Goal: Task Accomplishment & Management: Complete application form

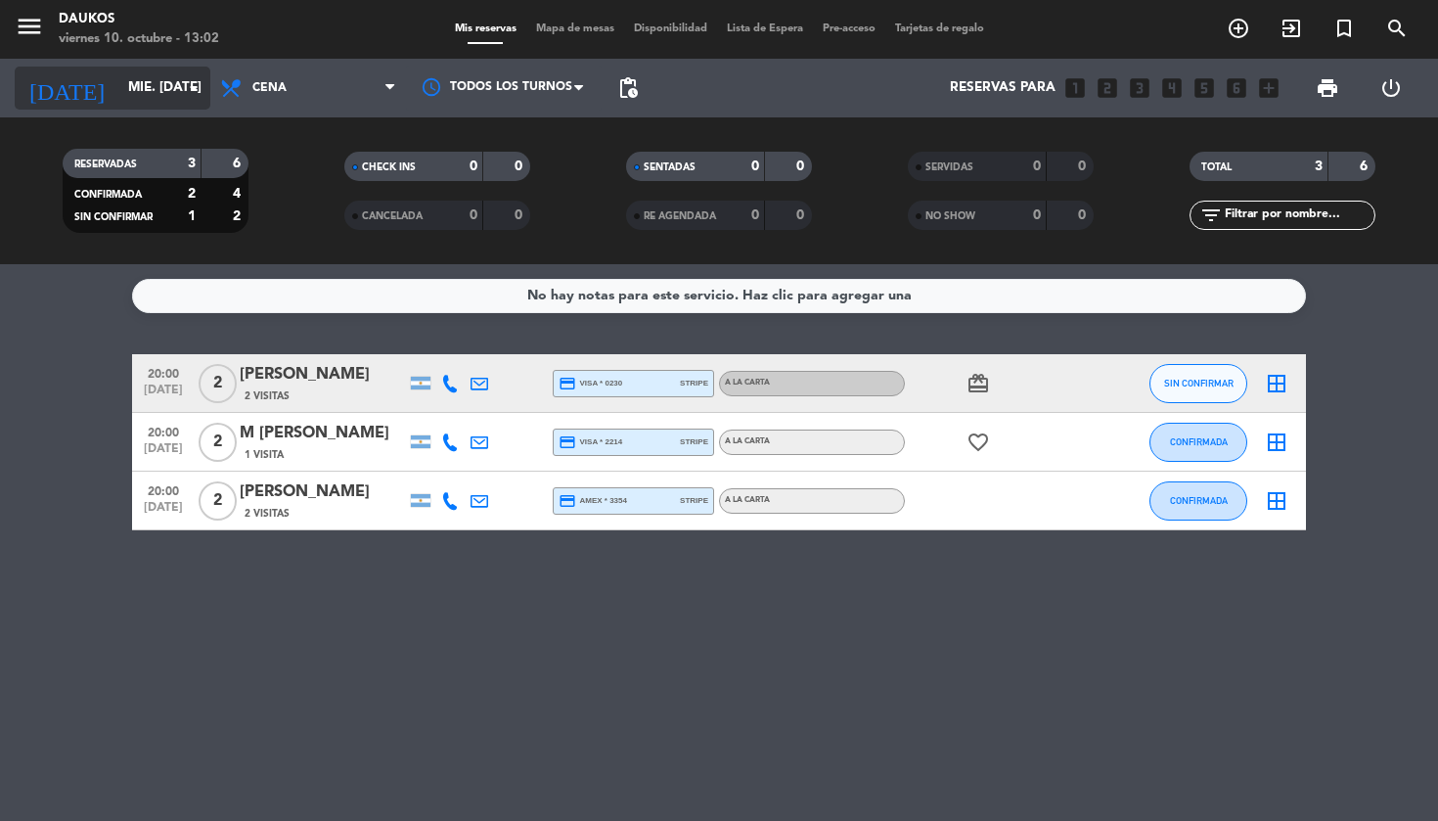
click at [191, 94] on icon "arrow_drop_down" at bounding box center [193, 87] width 23 height 23
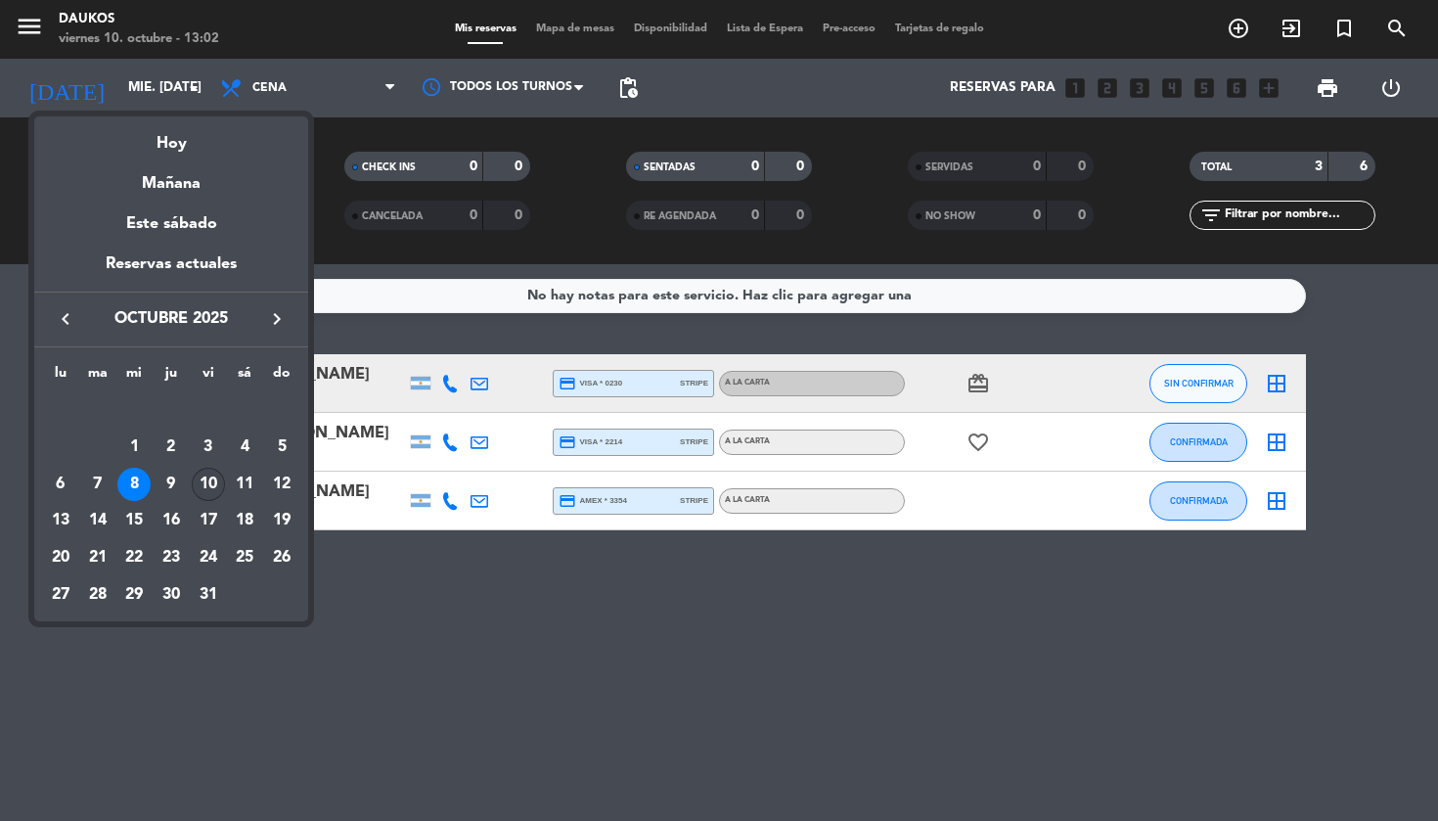
click at [211, 488] on div "10" at bounding box center [208, 484] width 33 height 33
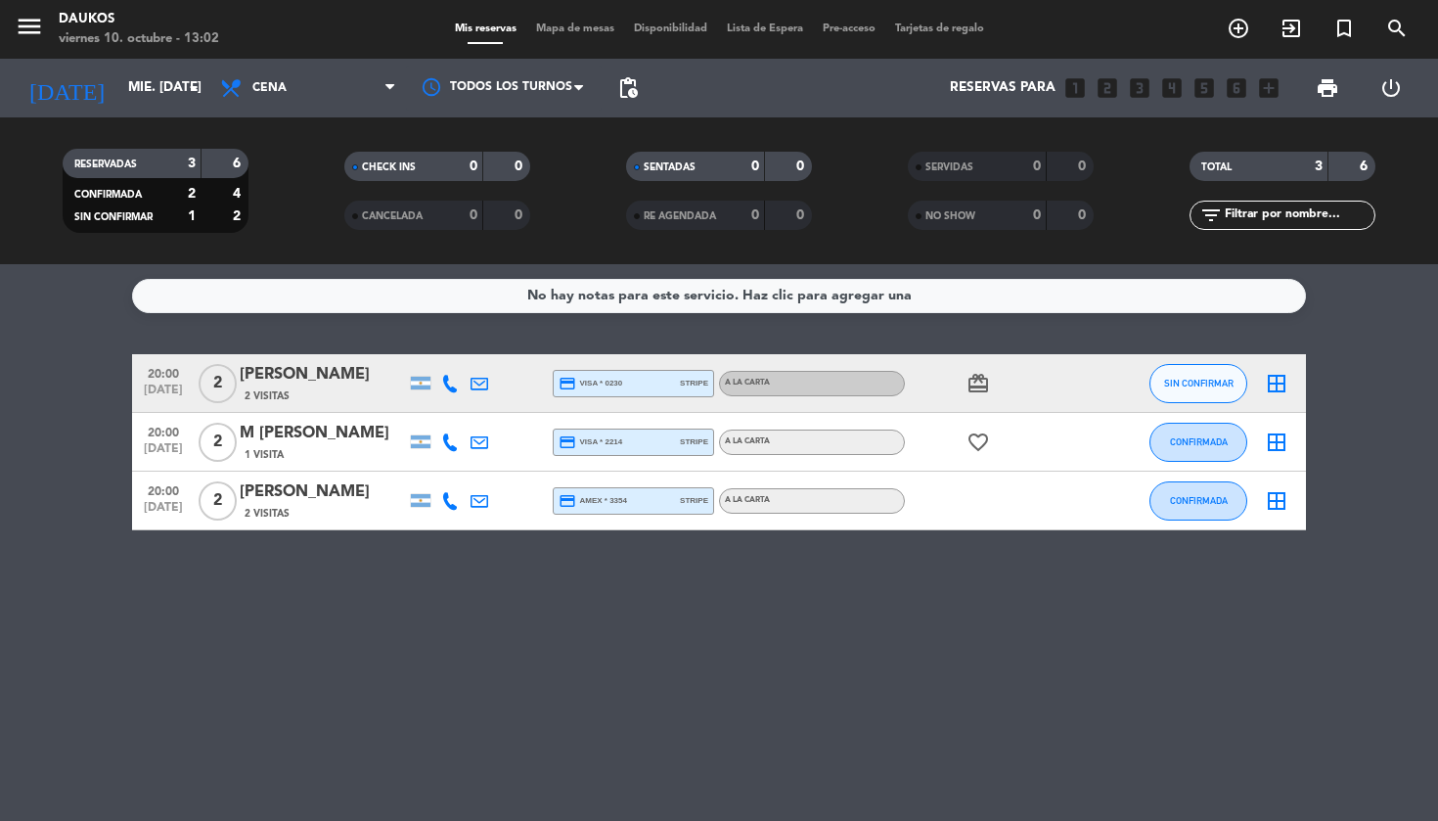
type input "vie. [DATE]"
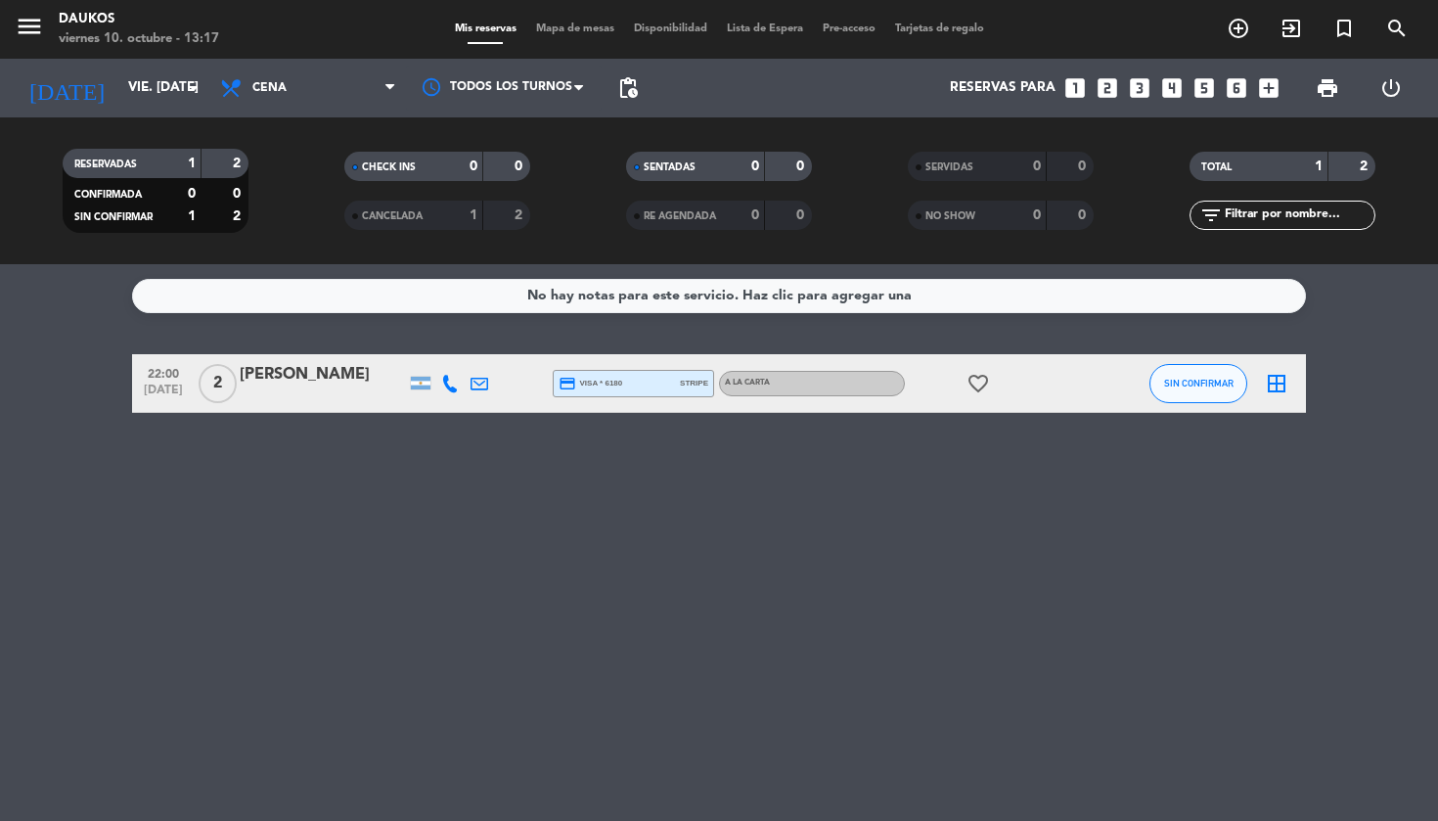
click at [1265, 172] on div "TOTAL" at bounding box center [1240, 167] width 90 height 23
click at [1246, 27] on icon "add_circle_outline" at bounding box center [1238, 28] width 23 height 23
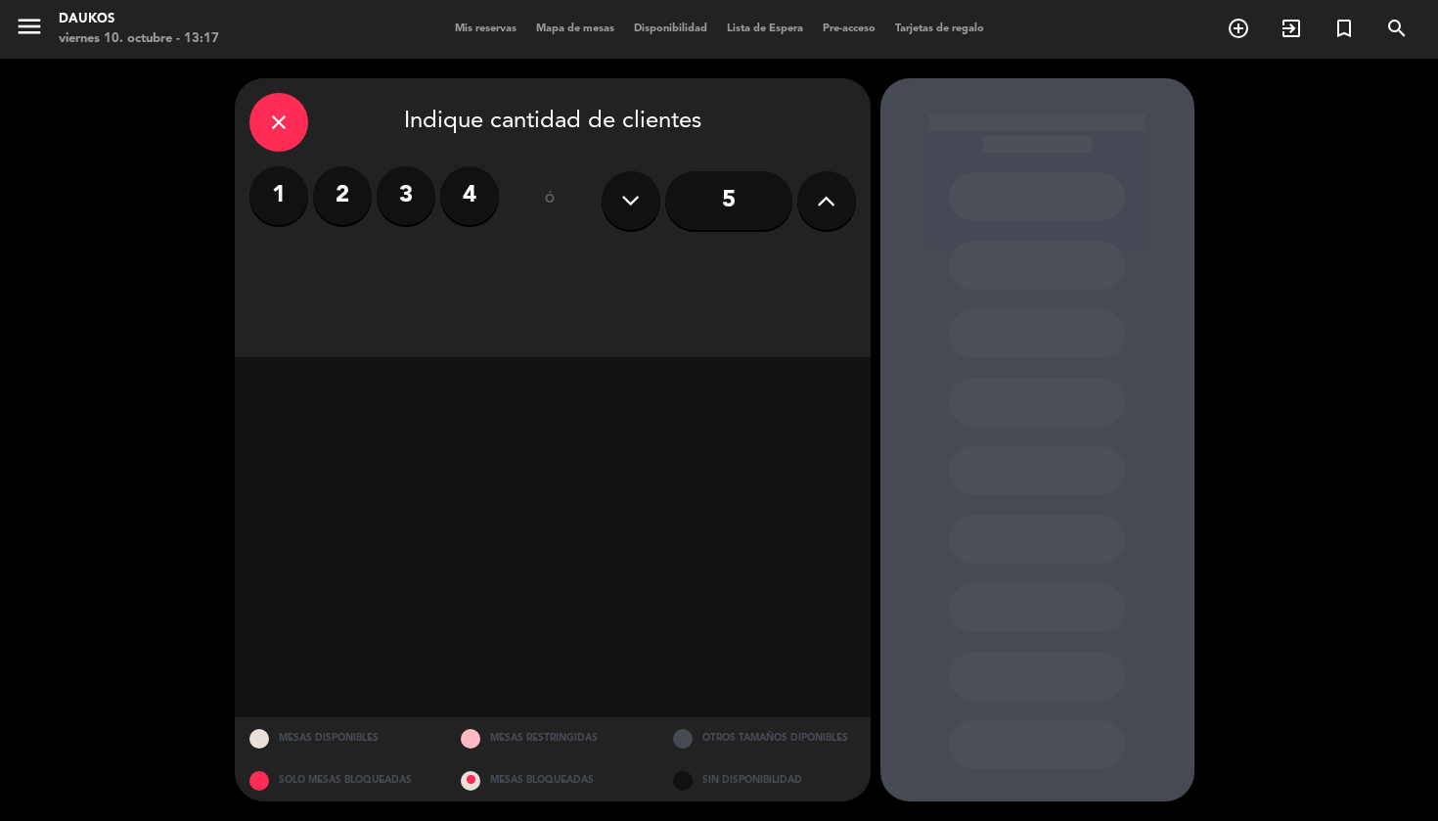
click at [338, 200] on label "2" at bounding box center [342, 195] width 59 height 59
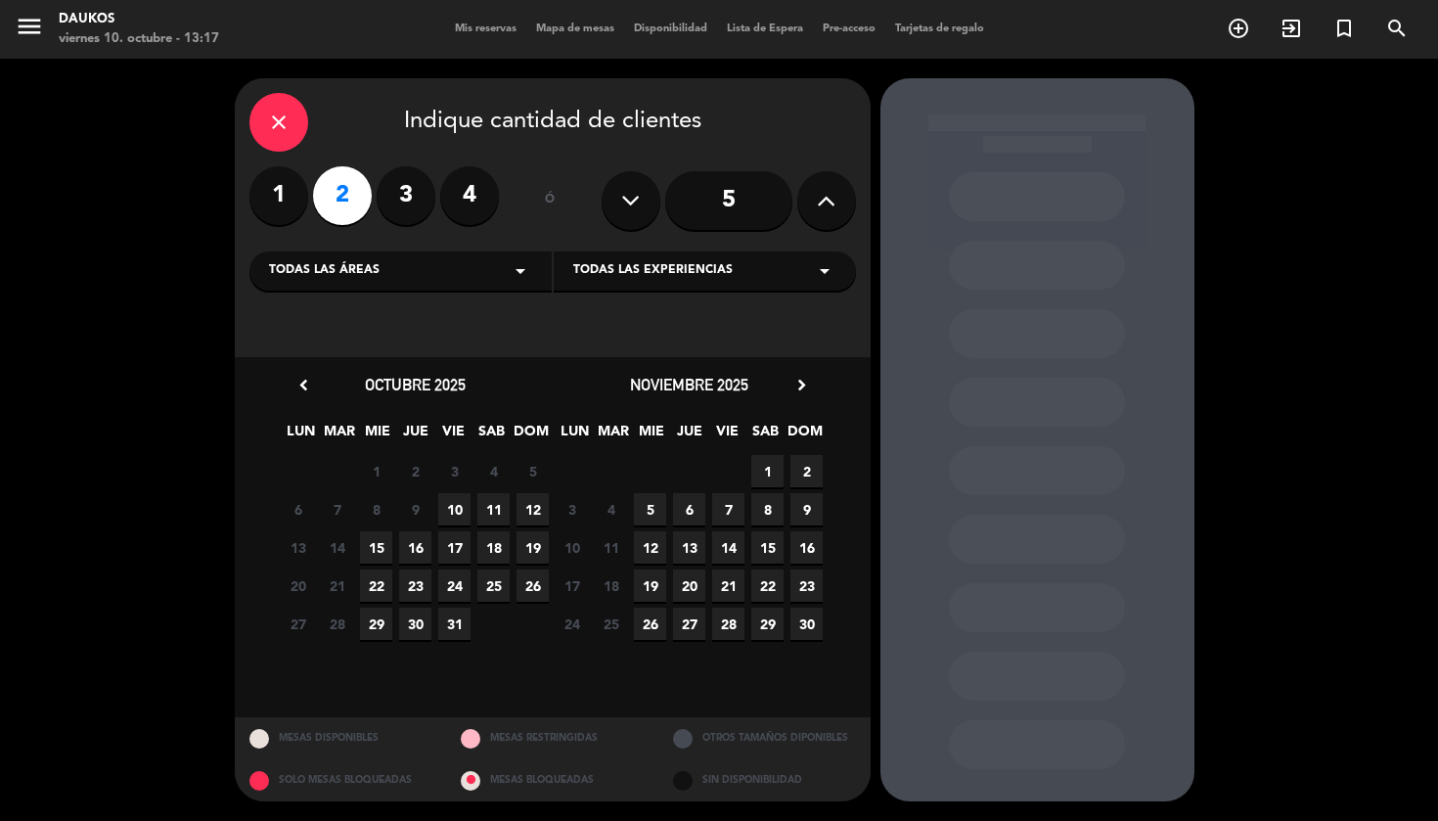
click at [529, 512] on span "12" at bounding box center [533, 509] width 32 height 32
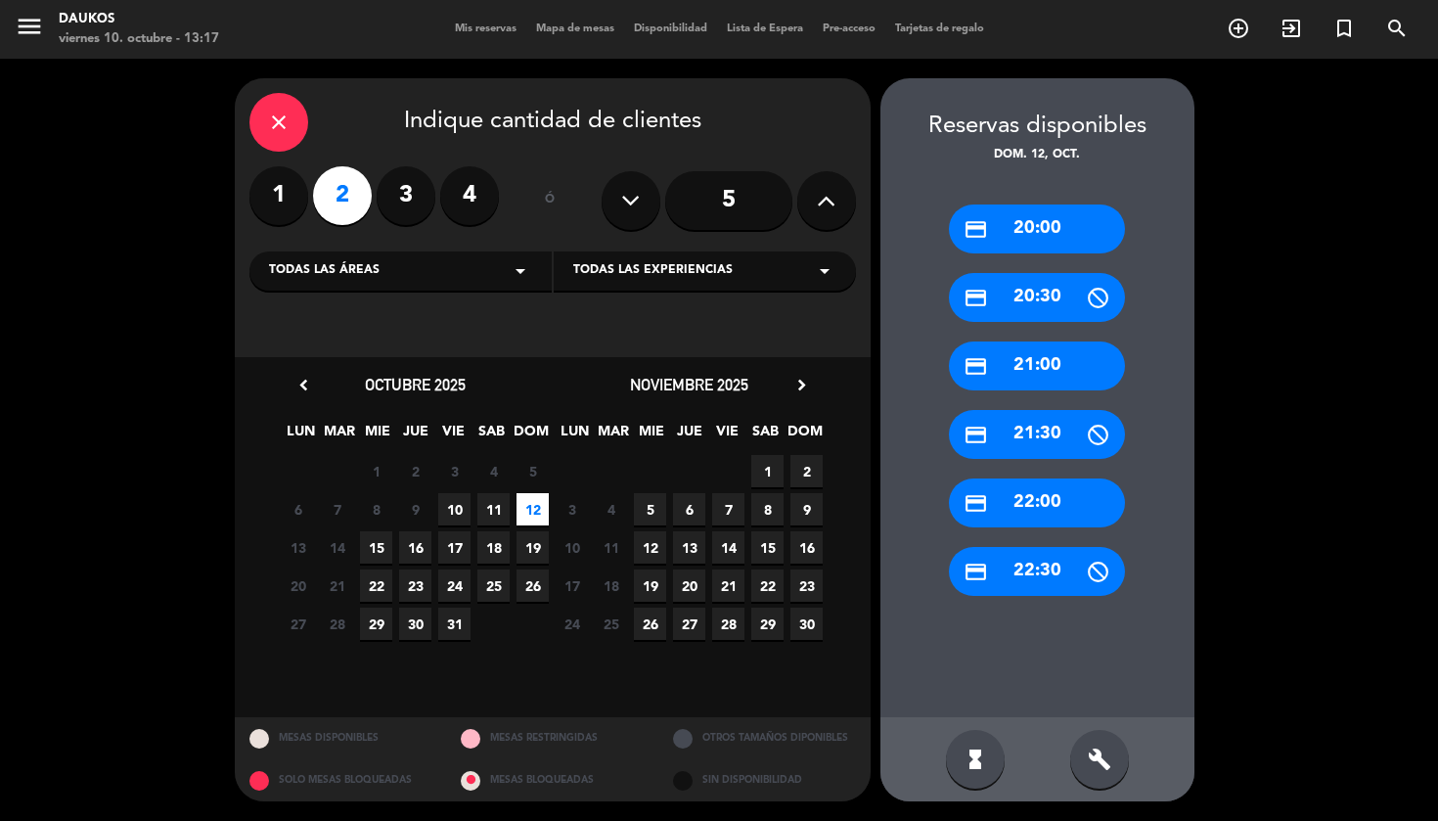
click at [1019, 359] on div "credit_card 21:00" at bounding box center [1037, 365] width 176 height 49
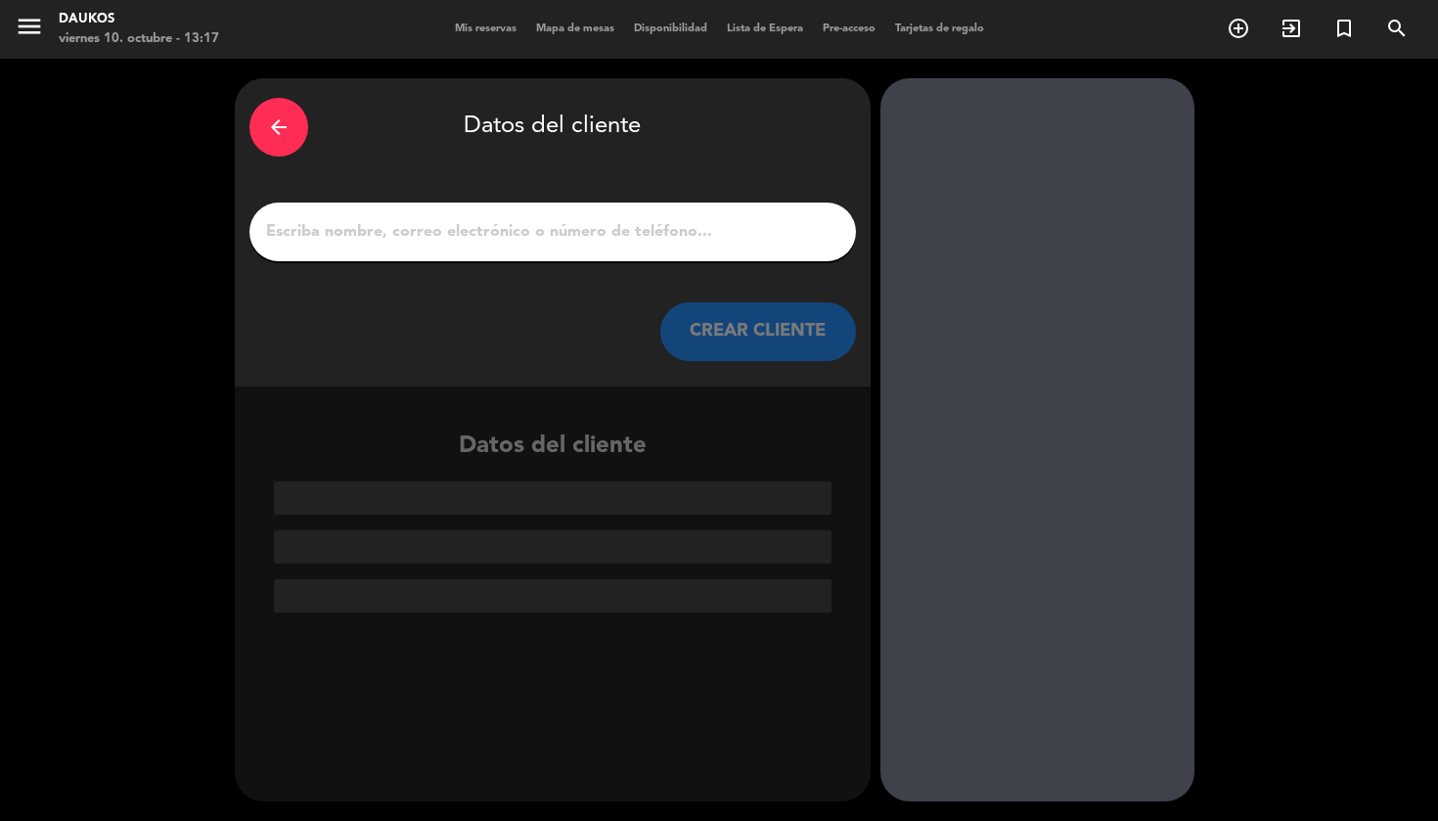
click at [347, 214] on div at bounding box center [552, 232] width 607 height 59
click at [336, 228] on input "1" at bounding box center [552, 231] width 577 height 27
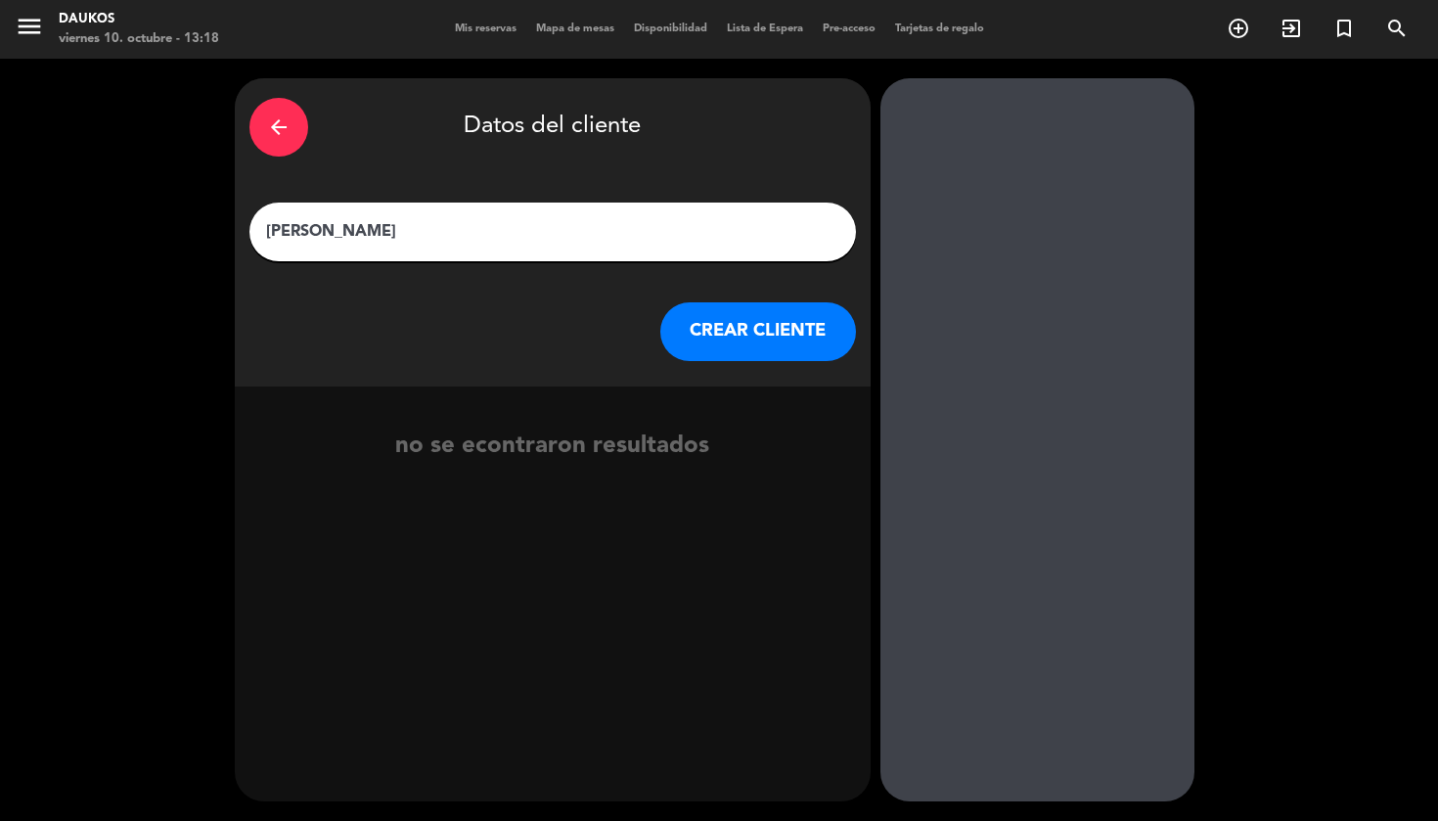
type input "[PERSON_NAME]"
click at [767, 327] on button "CREAR CLIENTE" at bounding box center [758, 331] width 196 height 59
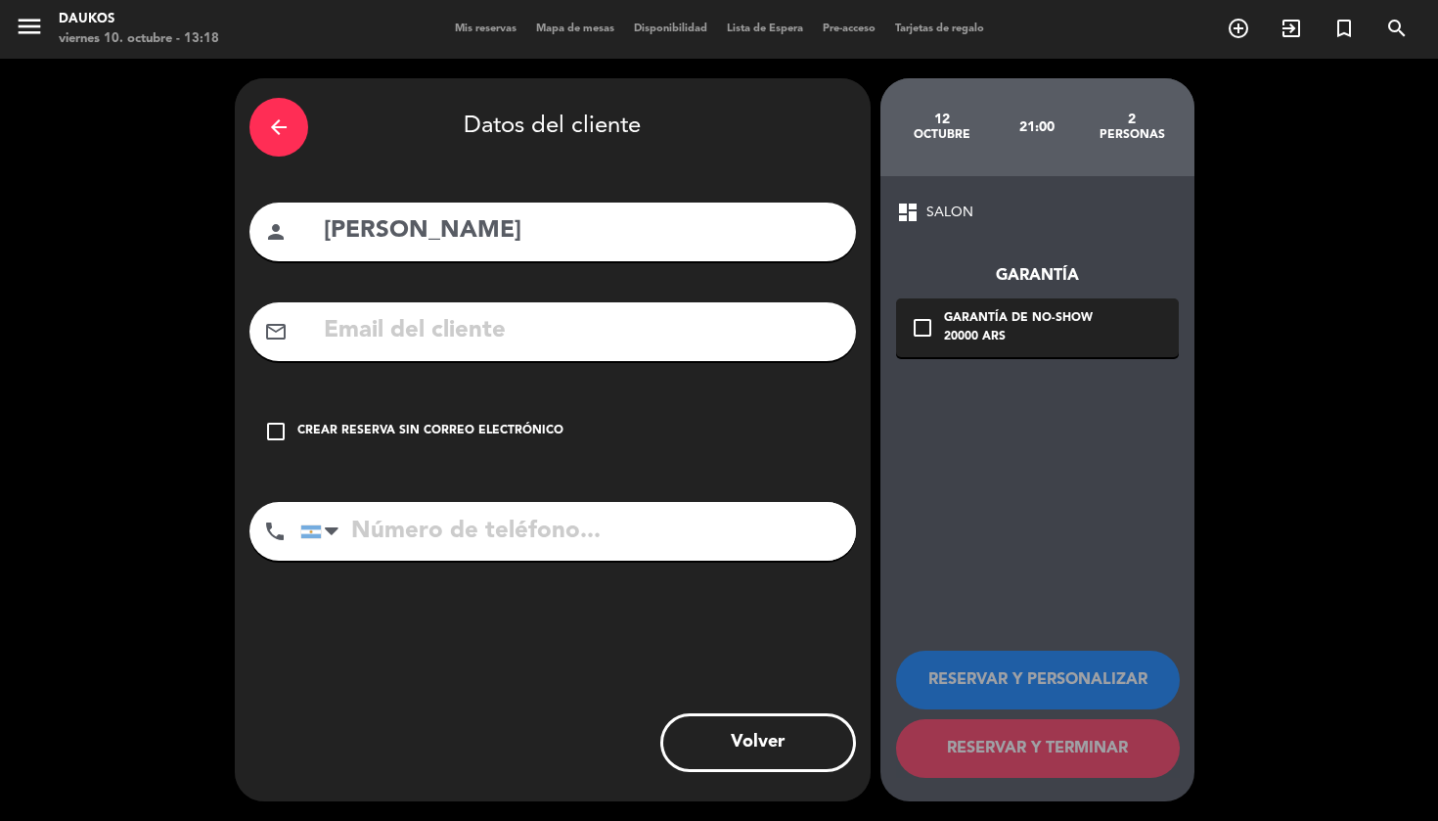
click at [452, 333] on input "text" at bounding box center [582, 331] width 520 height 40
click at [275, 426] on icon "check_box_outline_blank" at bounding box center [275, 431] width 23 height 23
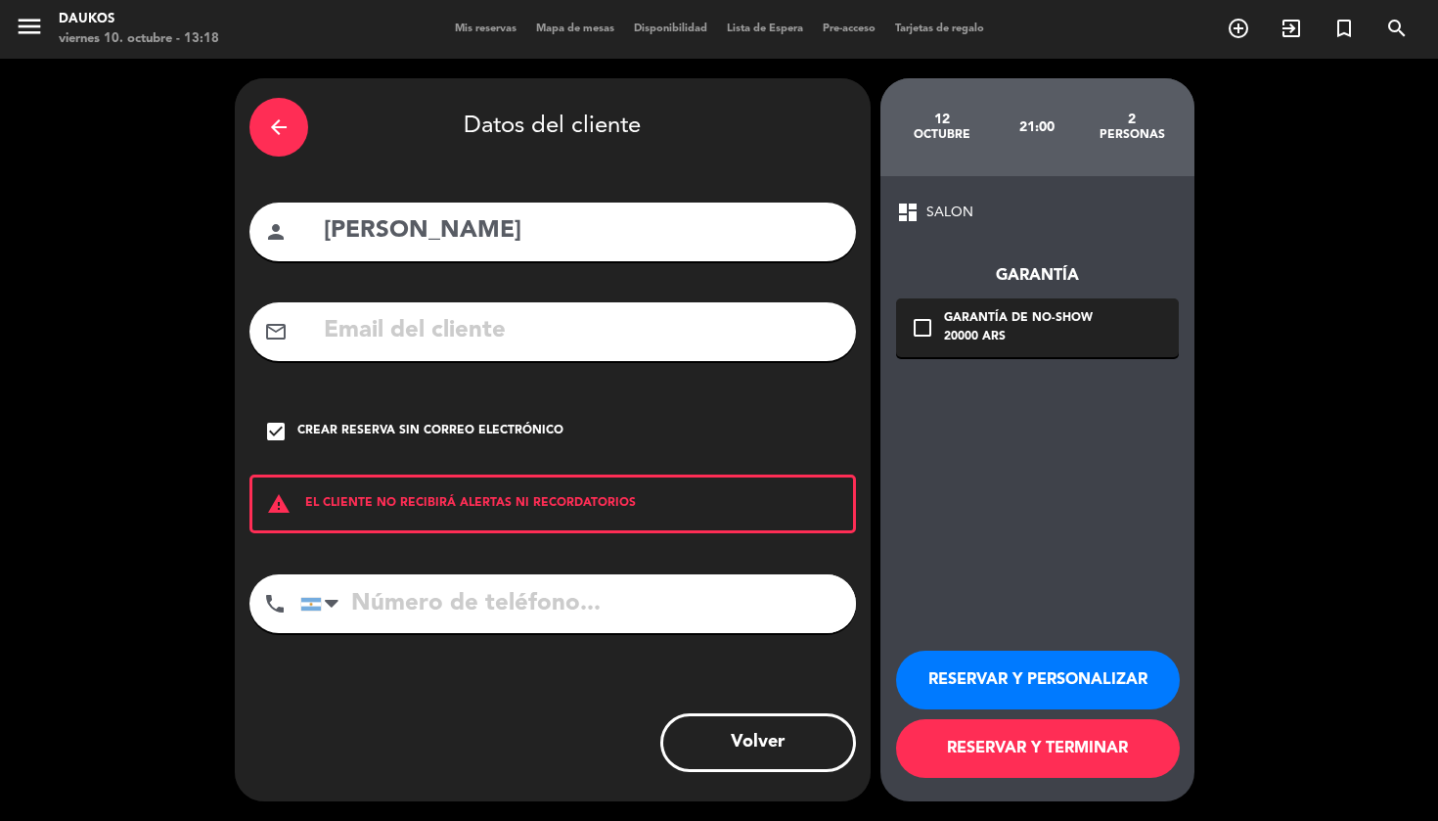
click at [475, 593] on input "tel" at bounding box center [578, 603] width 556 height 59
type input "2616849996"
click at [1018, 743] on button "RESERVAR Y TERMINAR" at bounding box center [1038, 748] width 284 height 59
